Goal: Information Seeking & Learning: Understand process/instructions

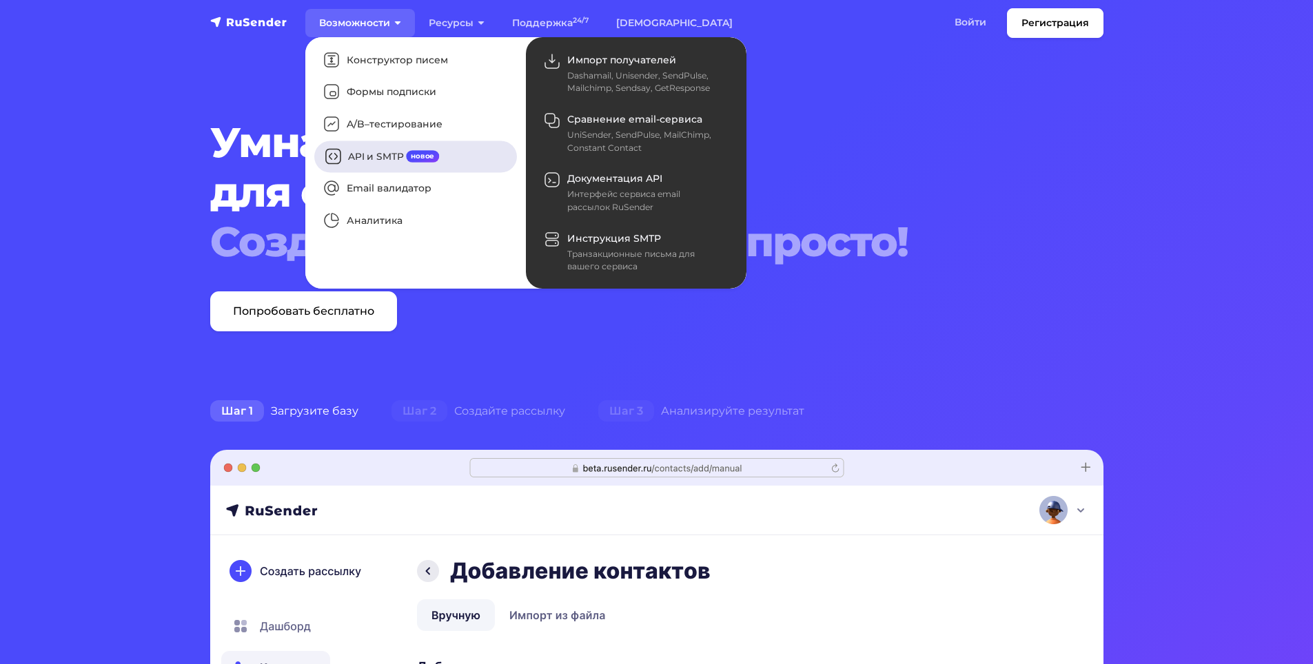
click at [379, 156] on link "API и SMTP новое" at bounding box center [415, 157] width 203 height 32
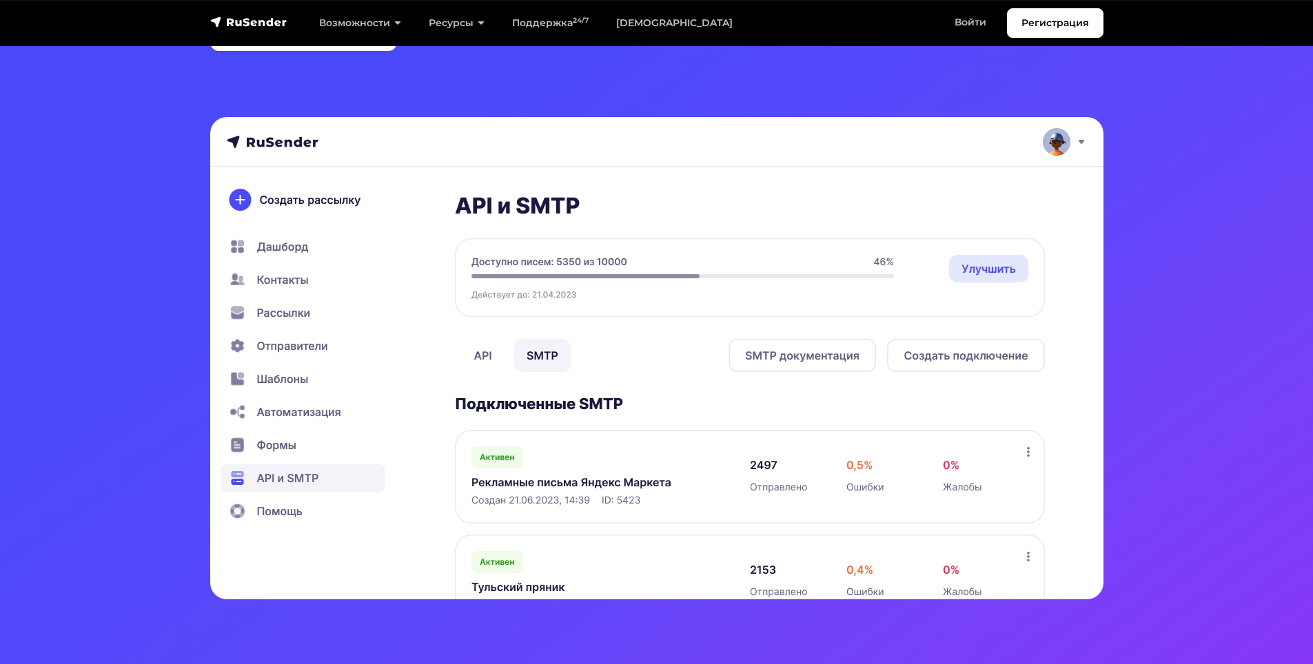
scroll to position [207, 0]
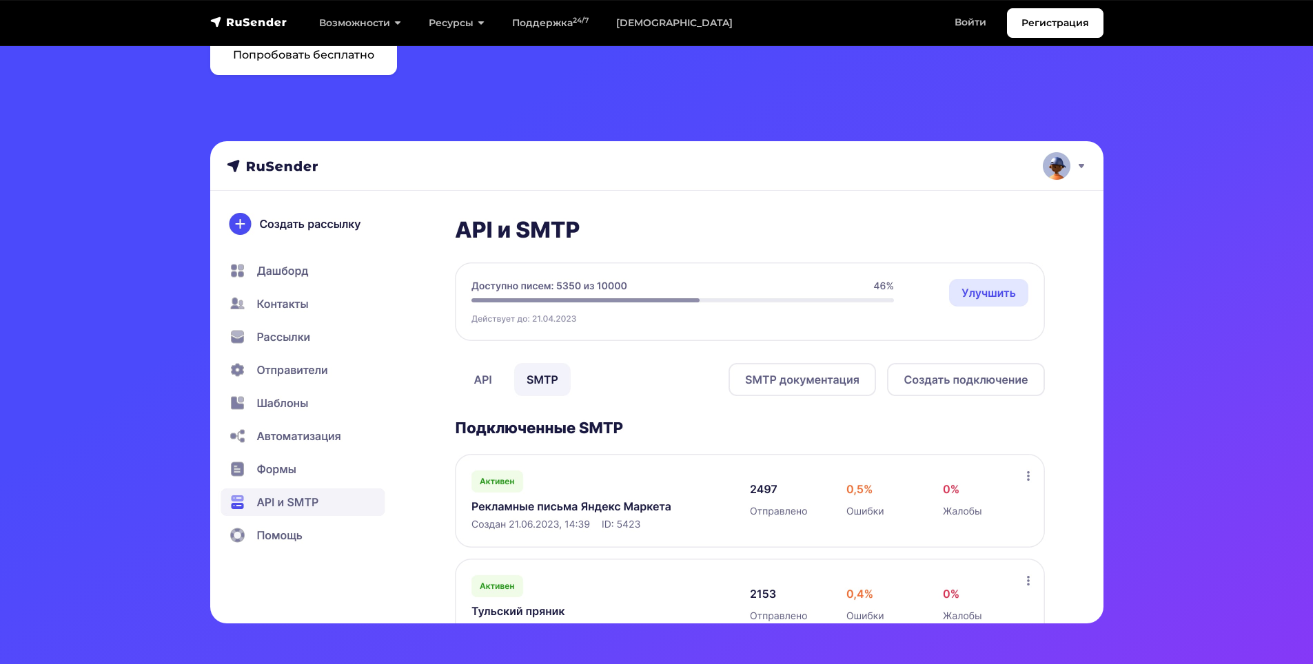
click at [482, 382] on img at bounding box center [656, 382] width 893 height 482
click at [982, 383] on img at bounding box center [656, 382] width 893 height 482
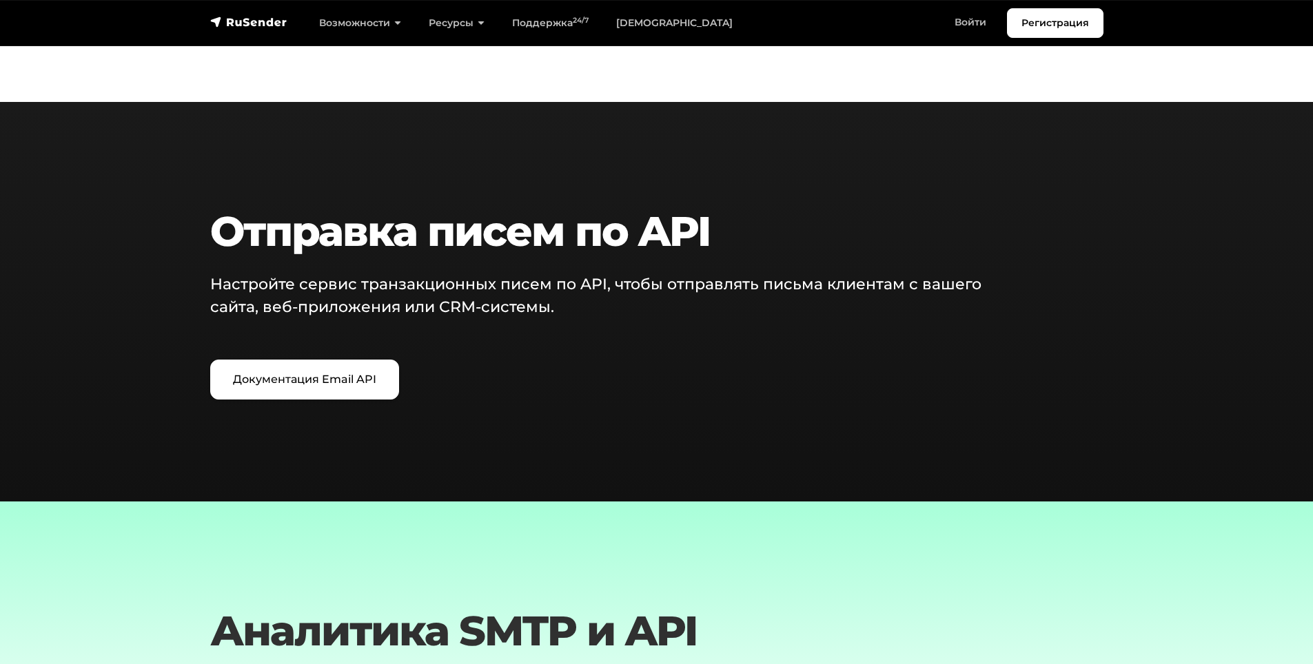
scroll to position [1654, 0]
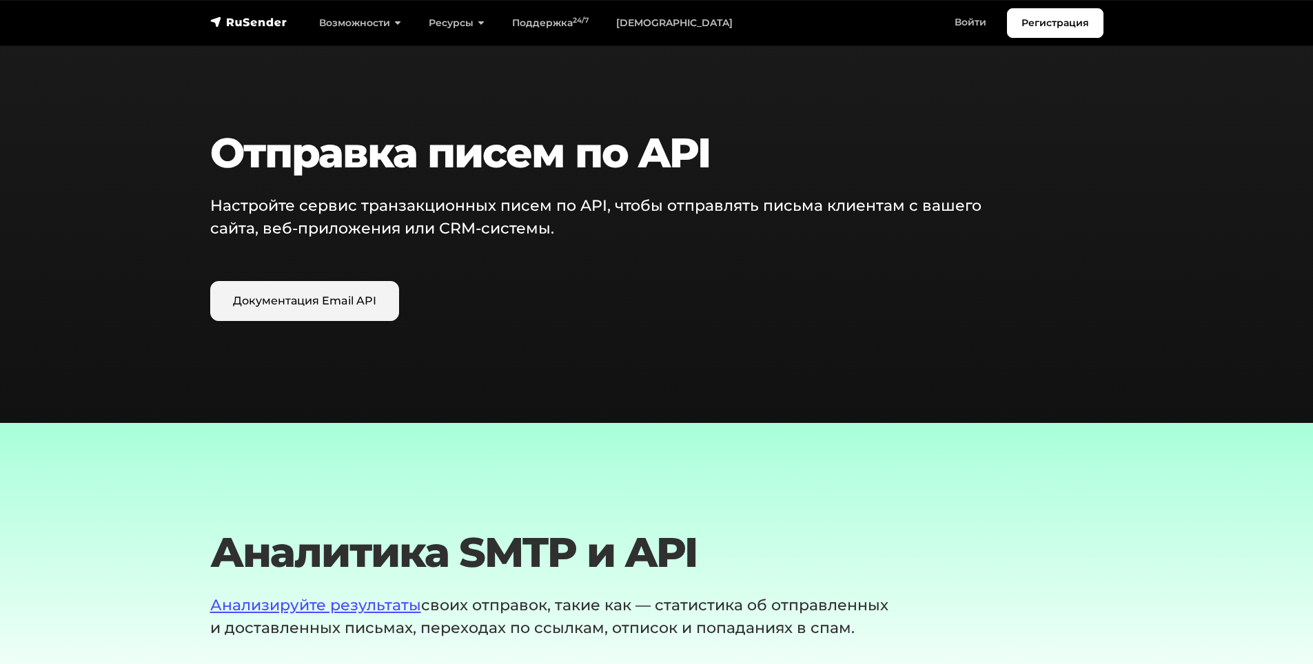
click at [311, 304] on link "Документация Email API" at bounding box center [304, 301] width 189 height 40
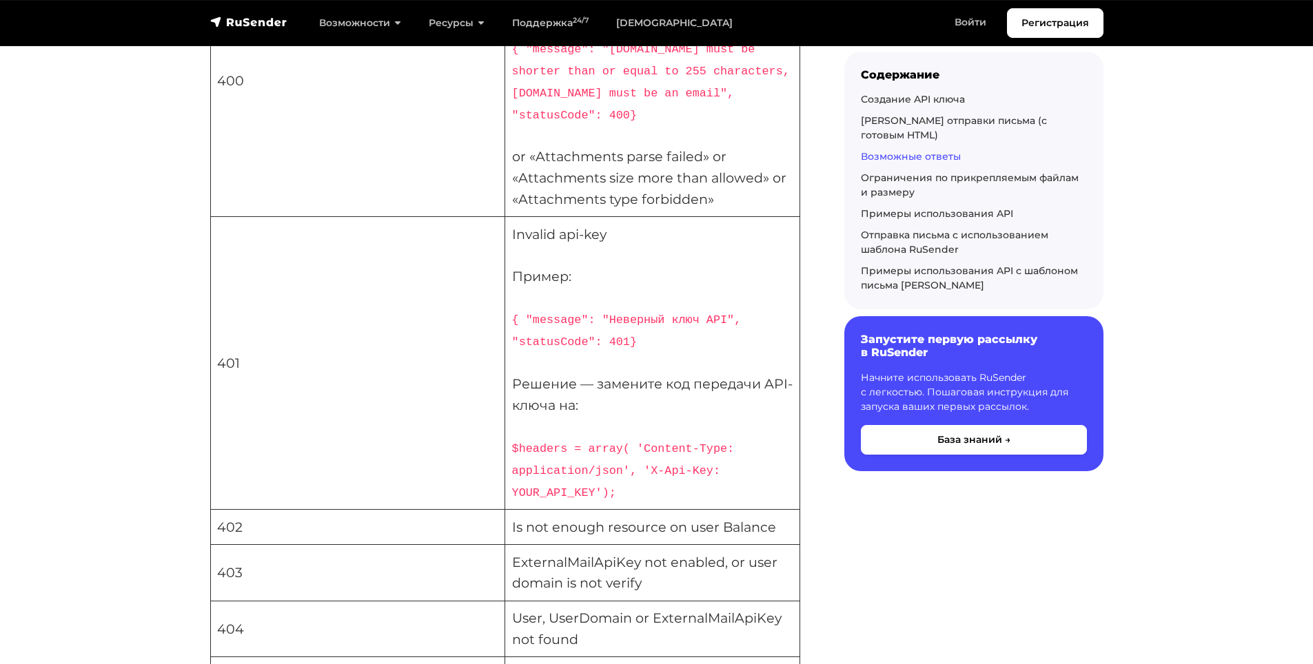
scroll to position [3376, 0]
